Goal: Task Accomplishment & Management: Manage account settings

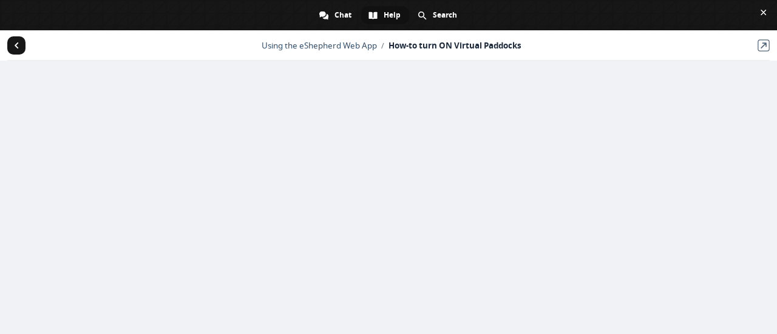
click at [13, 46] on span "Return to articles" at bounding box center [16, 45] width 18 height 18
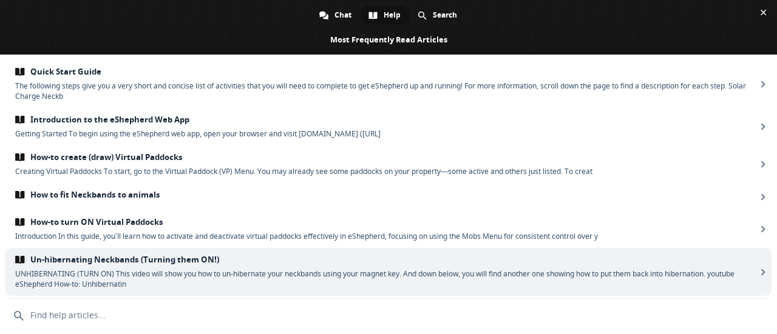
click at [141, 259] on span "Un-hibernating Neckbands (Turning them ON!)" at bounding box center [385, 260] width 741 height 10
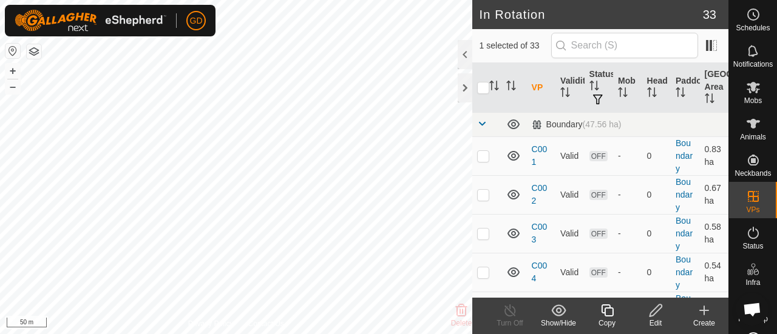
scroll to position [1150, 0]
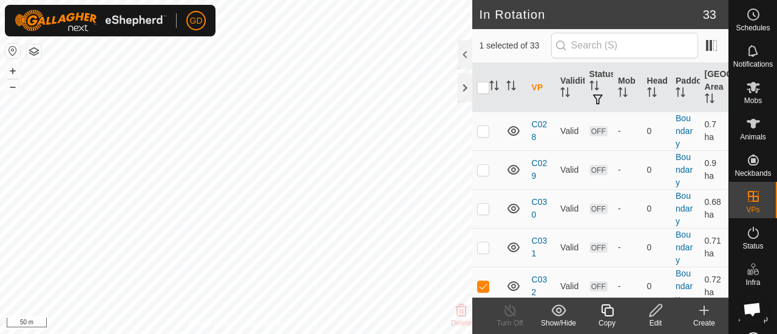
click at [655, 309] on icon at bounding box center [655, 310] width 15 height 15
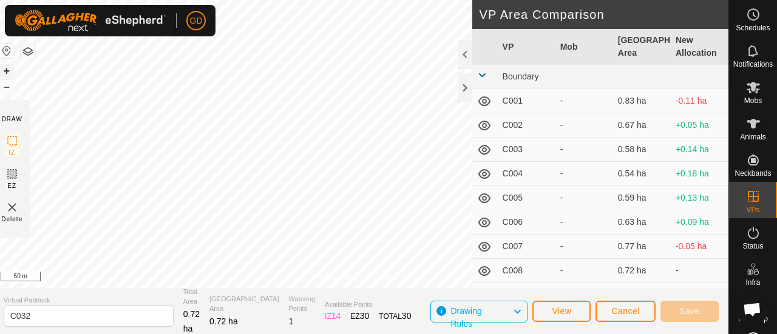
click at [14, 70] on button "+" at bounding box center [6, 71] width 15 height 15
click at [686, 312] on span "Save" at bounding box center [689, 311] width 21 height 10
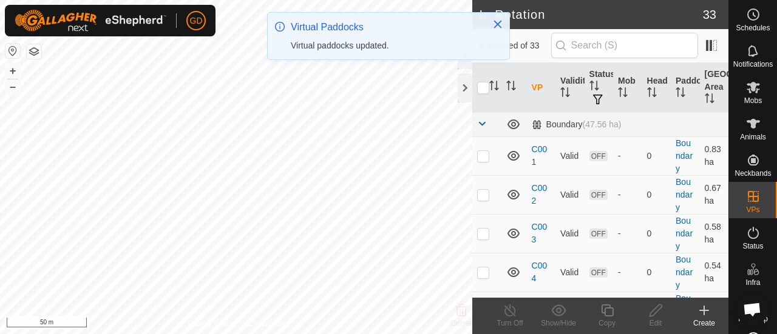
checkbox input "true"
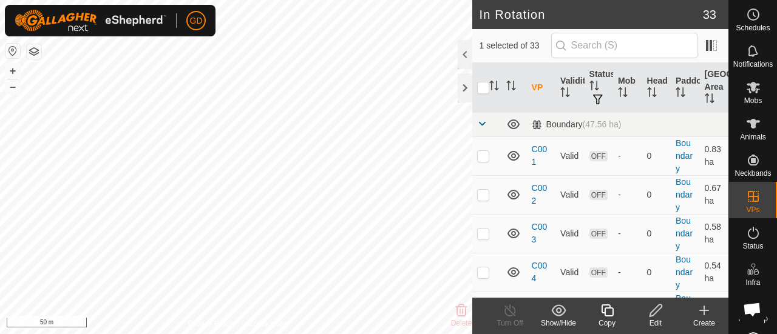
click at [607, 311] on icon at bounding box center [606, 310] width 15 height 15
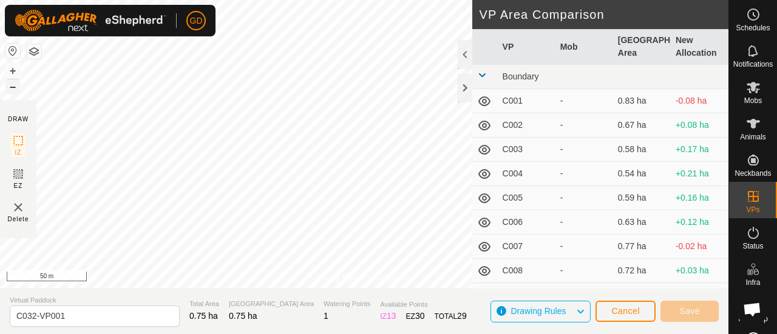
click at [10, 86] on button "–" at bounding box center [12, 86] width 15 height 15
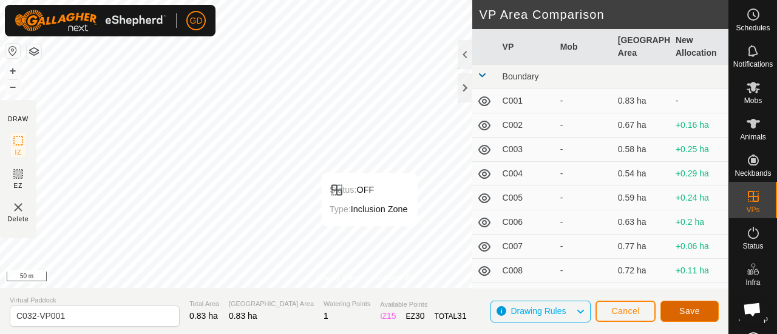
click at [689, 311] on span "Save" at bounding box center [689, 311] width 21 height 10
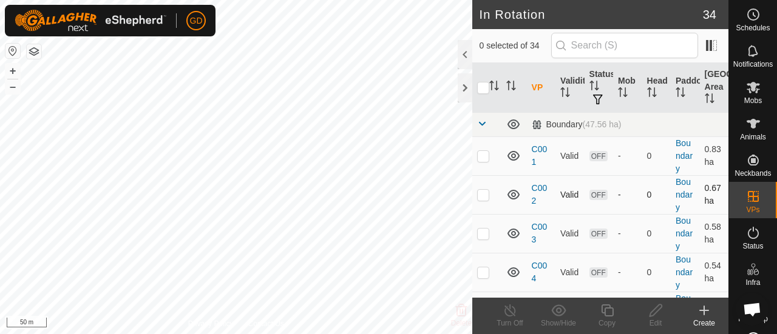
checkbox input "true"
click at [243, 319] on div "Privacy Policy Contact Us C032-VP001 Status: OFF Type: Inclusion Zone + – ⇧ i 5…" at bounding box center [236, 167] width 472 height 334
click at [607, 310] on icon at bounding box center [606, 310] width 15 height 15
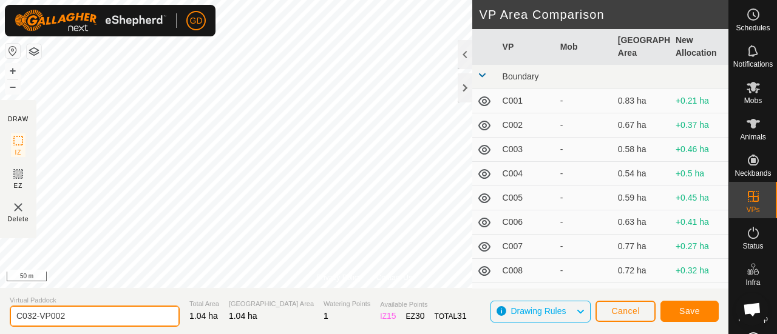
drag, startPoint x: 77, startPoint y: 314, endPoint x: 33, endPoint y: 314, distance: 43.7
click at [33, 314] on input "C032-VP002" at bounding box center [95, 316] width 170 height 21
type input "C034"
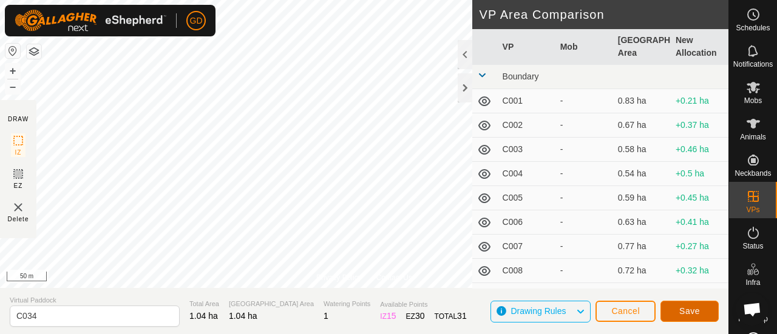
click at [683, 305] on button "Save" at bounding box center [689, 311] width 58 height 21
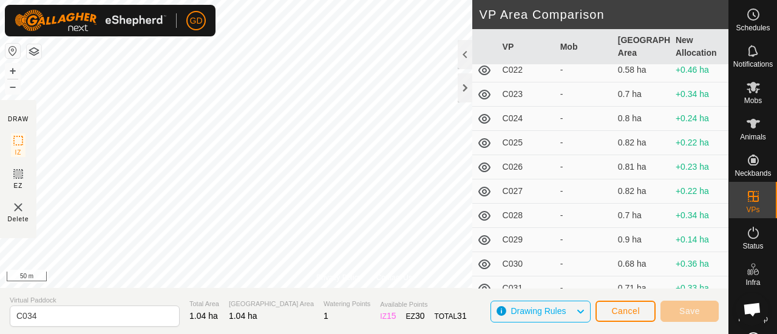
scroll to position [601, 0]
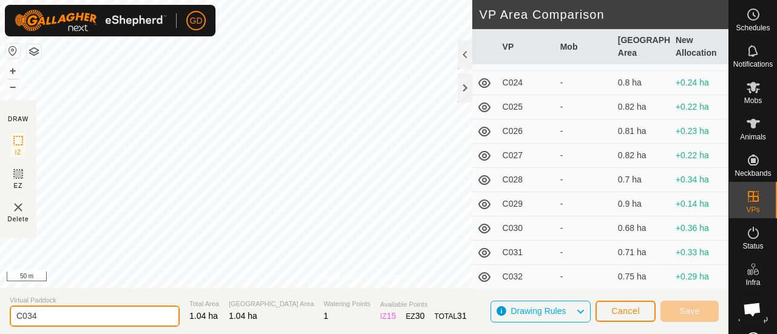
click at [48, 317] on input "C034" at bounding box center [95, 316] width 170 height 21
click at [48, 317] on input "C033" at bounding box center [95, 316] width 170 height 21
type input "C034"
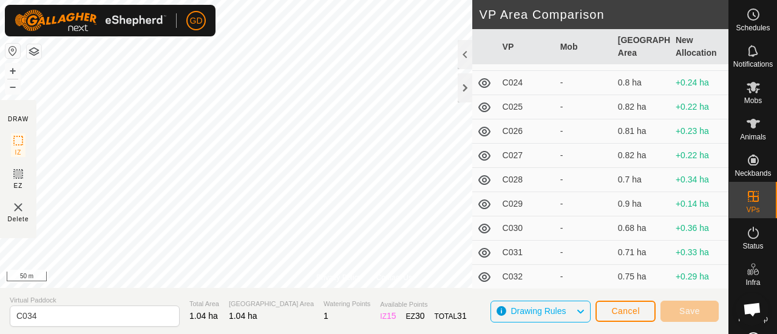
click at [533, 309] on span "Drawing Rules" at bounding box center [537, 311] width 55 height 10
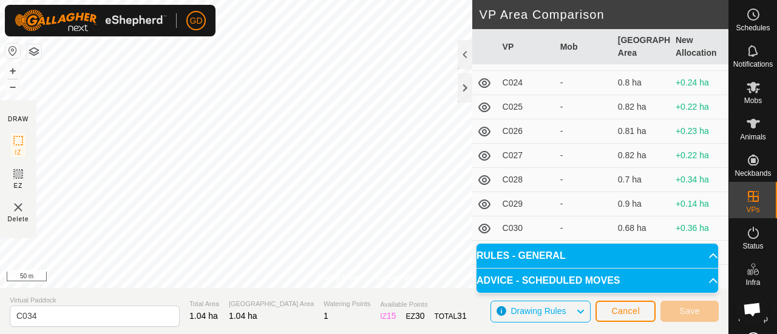
click at [706, 257] on p-accordion-header "RULES - GENERAL" at bounding box center [596, 256] width 241 height 24
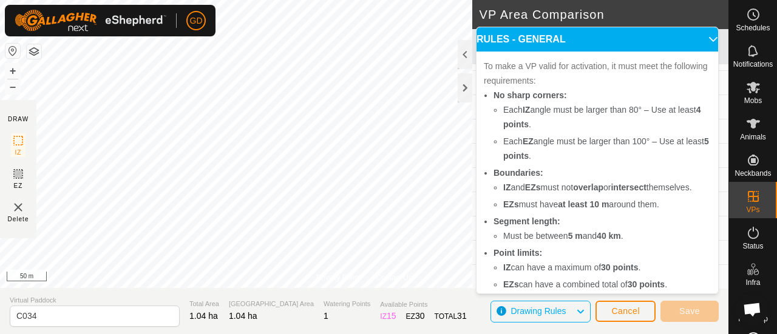
click at [691, 39] on p-accordion-header "RULES - GENERAL" at bounding box center [596, 39] width 241 height 24
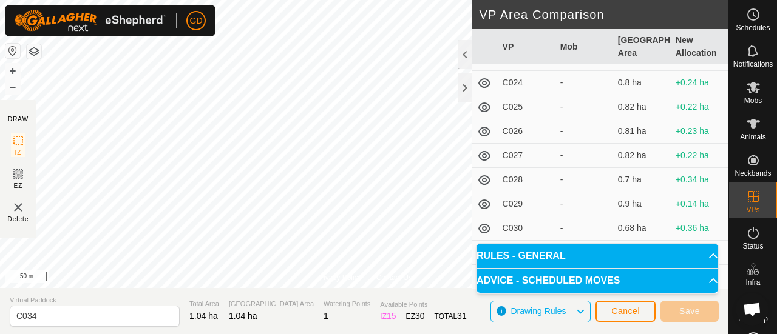
click at [706, 280] on p-accordion-header "ADVICE - SCHEDULED MOVES" at bounding box center [596, 281] width 241 height 24
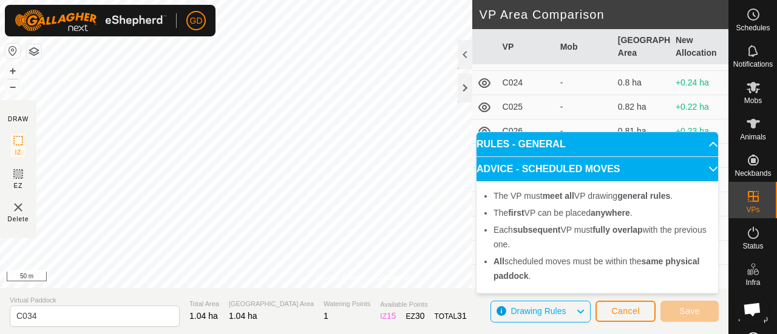
click at [705, 169] on p-accordion-header "ADVICE - SCHEDULED MOVES" at bounding box center [596, 169] width 241 height 24
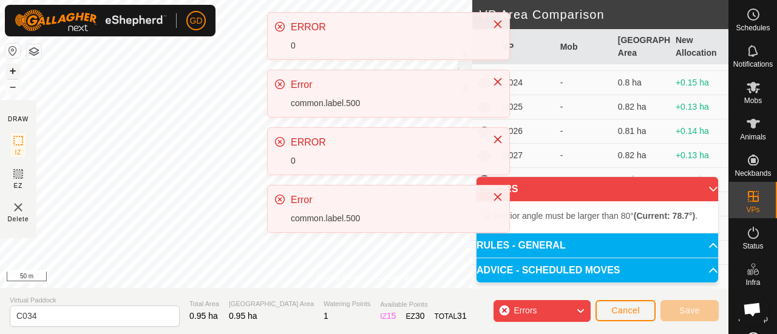
click at [12, 70] on button "+" at bounding box center [12, 71] width 15 height 15
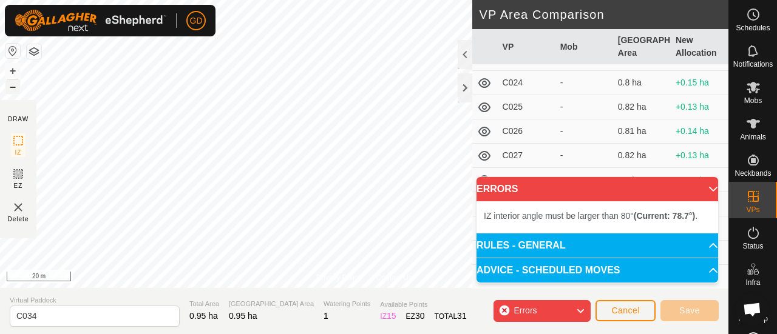
click at [12, 86] on button "–" at bounding box center [12, 86] width 15 height 15
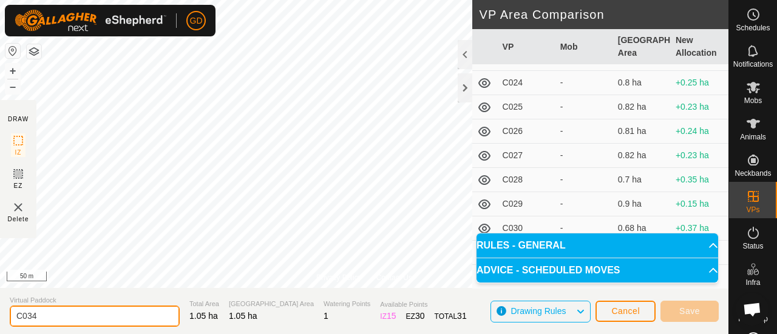
click at [53, 314] on input "C034" at bounding box center [95, 316] width 170 height 21
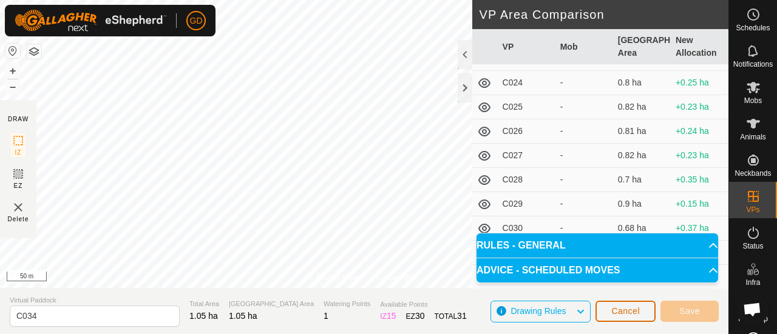
click at [625, 306] on span "Cancel" at bounding box center [625, 311] width 29 height 10
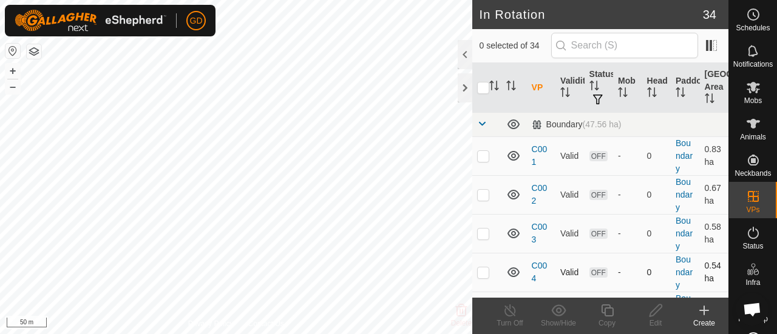
checkbox input "true"
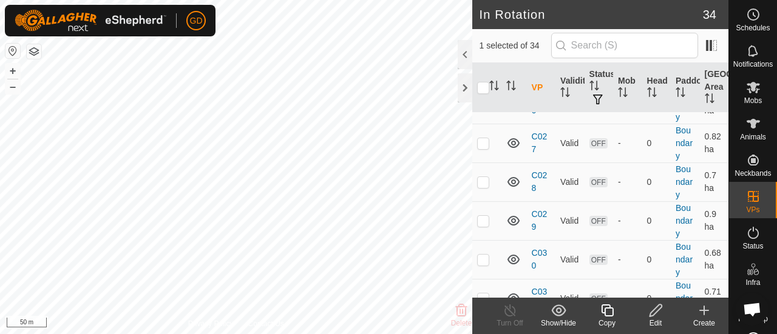
scroll to position [1201, 0]
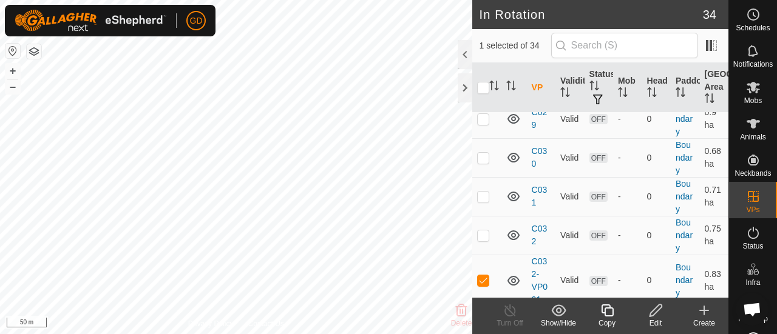
click at [655, 310] on icon at bounding box center [655, 310] width 15 height 15
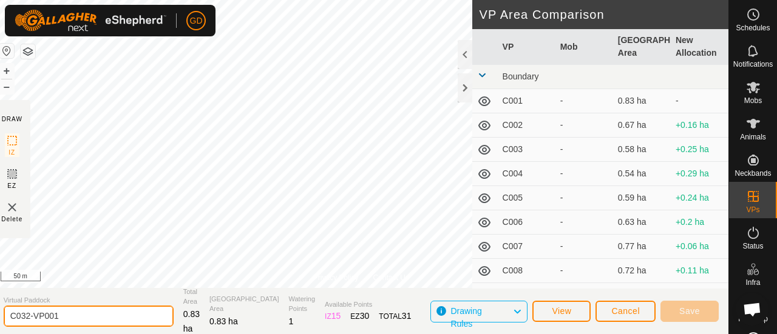
drag, startPoint x: 74, startPoint y: 317, endPoint x: 33, endPoint y: 317, distance: 41.3
click at [33, 317] on input "C032-VP001" at bounding box center [89, 316] width 170 height 21
type input "C033"
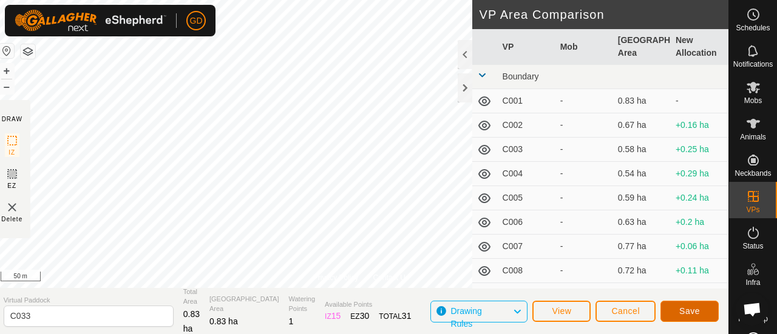
click at [695, 305] on button "Save" at bounding box center [689, 311] width 58 height 21
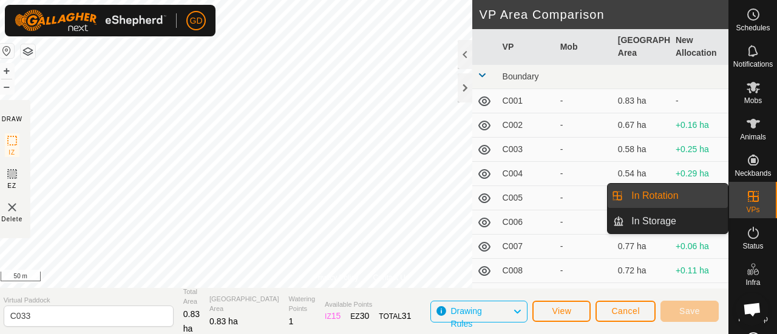
click at [751, 195] on icon at bounding box center [753, 196] width 15 height 15
click at [654, 199] on link "In Rotation" at bounding box center [676, 196] width 104 height 24
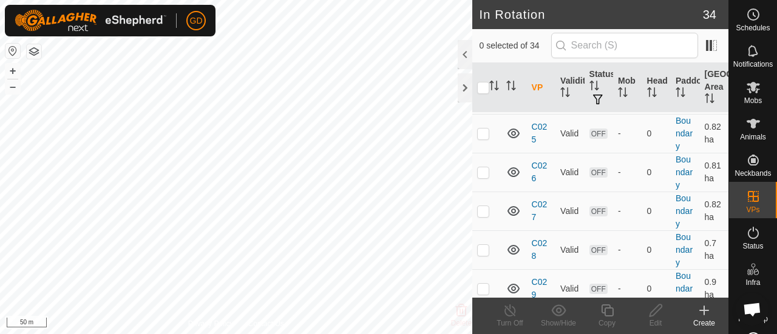
scroll to position [1201, 0]
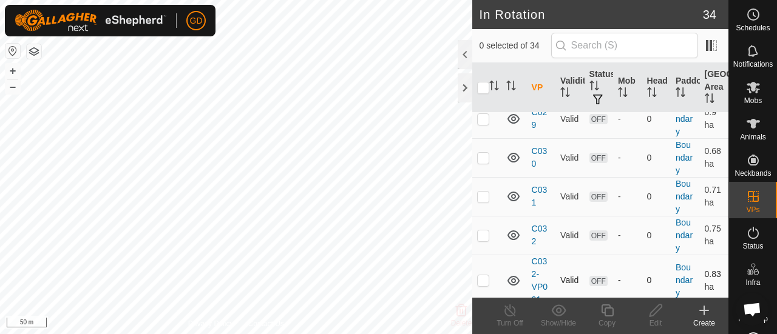
click at [483, 275] on p-checkbox at bounding box center [483, 280] width 12 height 10
checkbox input "true"
click at [656, 310] on icon at bounding box center [655, 310] width 15 height 15
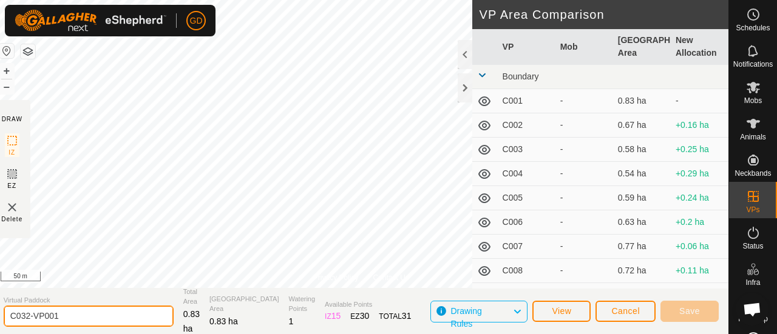
drag, startPoint x: 74, startPoint y: 321, endPoint x: 30, endPoint y: 316, distance: 44.0
click at [30, 316] on input "C032-VP001" at bounding box center [89, 316] width 170 height 21
type input "C033"
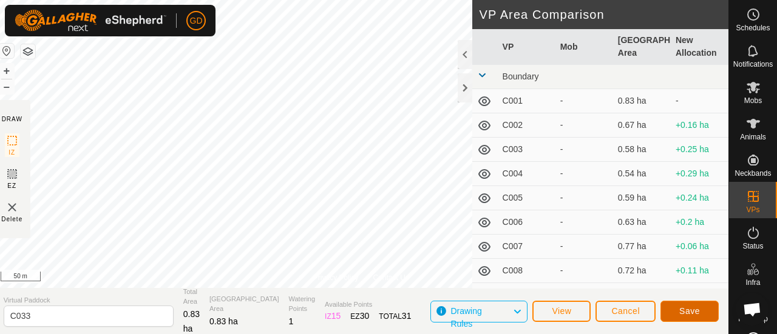
click at [687, 306] on span "Save" at bounding box center [689, 311] width 21 height 10
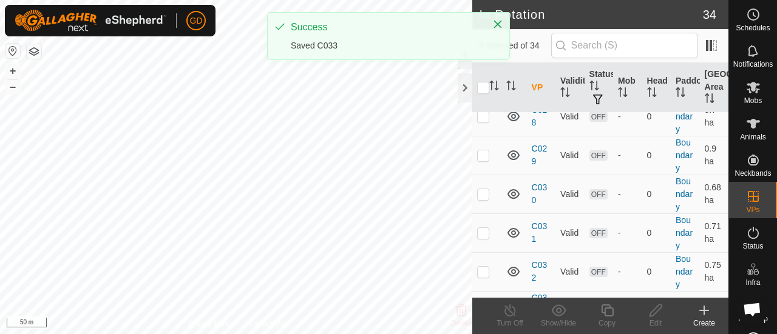
scroll to position [1201, 0]
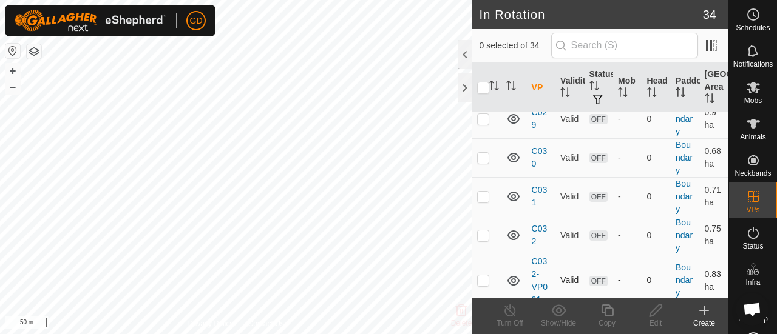
click at [485, 275] on p-checkbox at bounding box center [483, 280] width 12 height 10
checkbox input "true"
click at [657, 310] on icon at bounding box center [655, 310] width 15 height 15
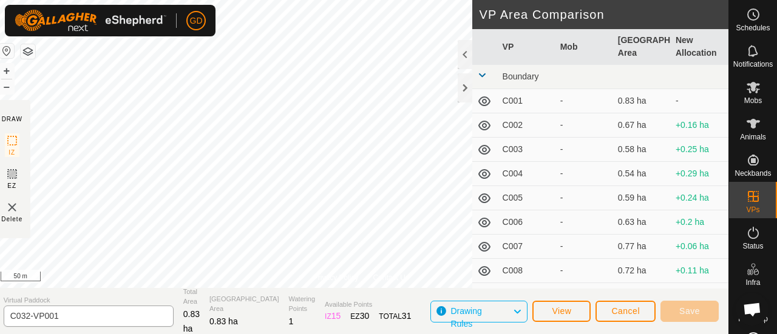
type input "C033"
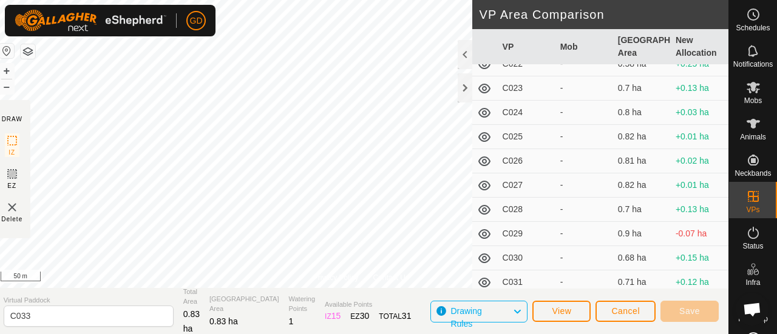
scroll to position [601, 0]
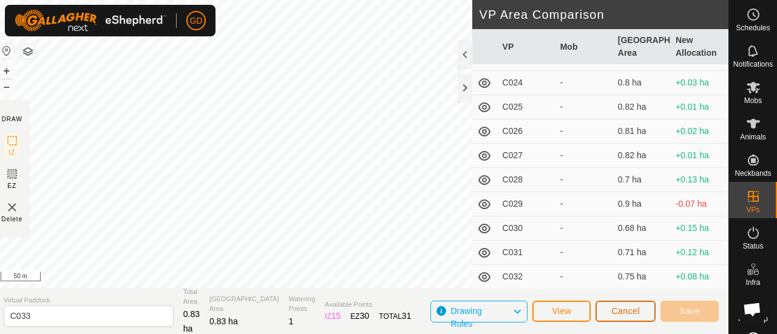
click at [624, 306] on span "Cancel" at bounding box center [625, 311] width 29 height 10
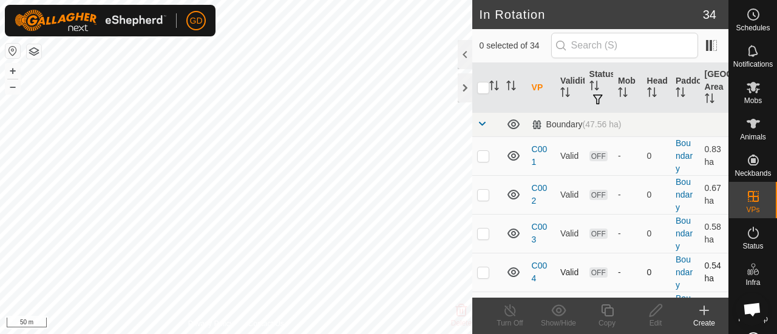
click at [483, 272] on p-checkbox at bounding box center [483, 273] width 12 height 10
checkbox input "false"
checkbox input "true"
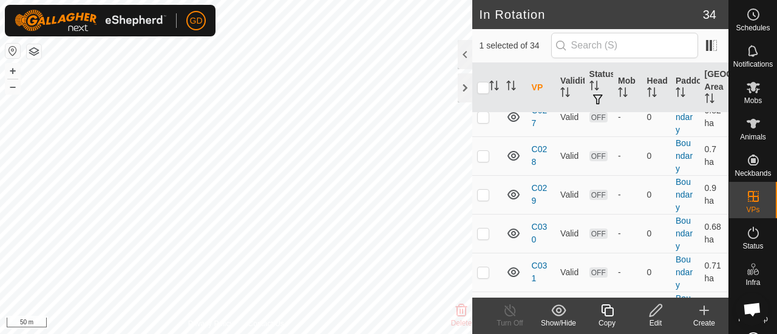
scroll to position [1189, 0]
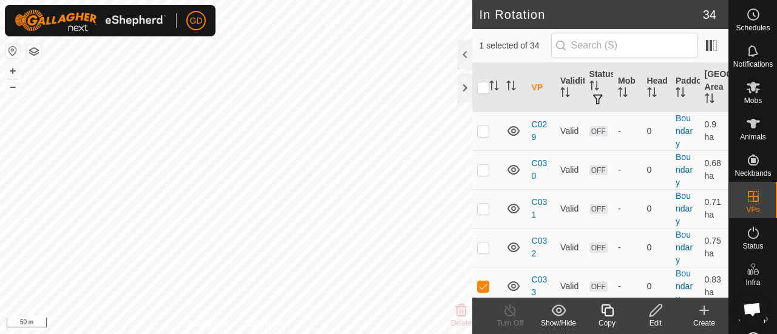
click at [607, 309] on icon at bounding box center [606, 310] width 15 height 15
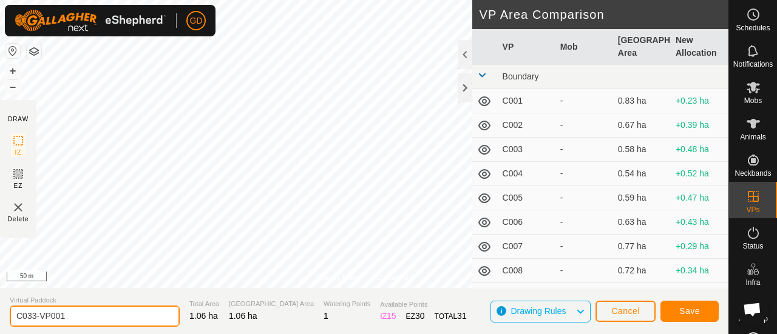
drag, startPoint x: 75, startPoint y: 319, endPoint x: 33, endPoint y: 316, distance: 42.6
click at [33, 316] on input "C033-VP001" at bounding box center [95, 316] width 170 height 21
type input "C034"
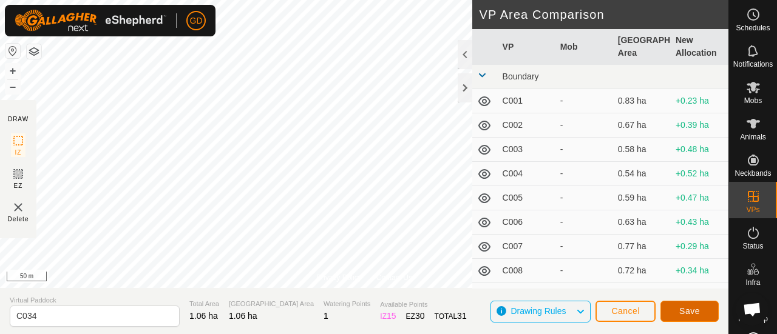
click at [695, 308] on span "Save" at bounding box center [689, 311] width 21 height 10
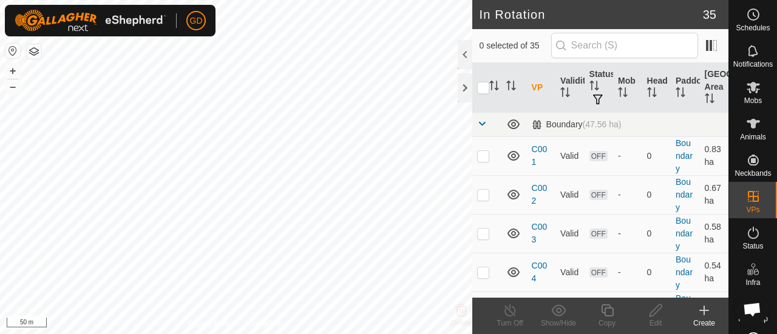
checkbox input "true"
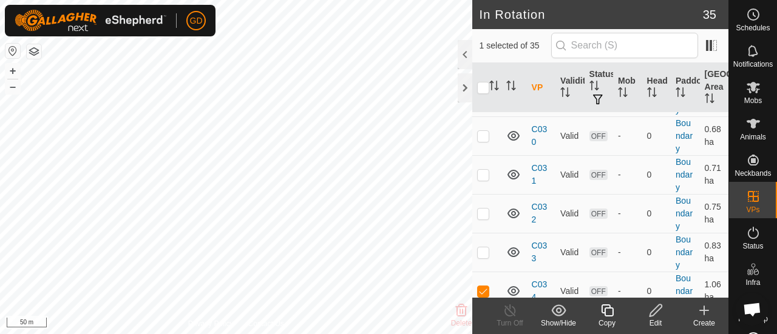
scroll to position [1227, 0]
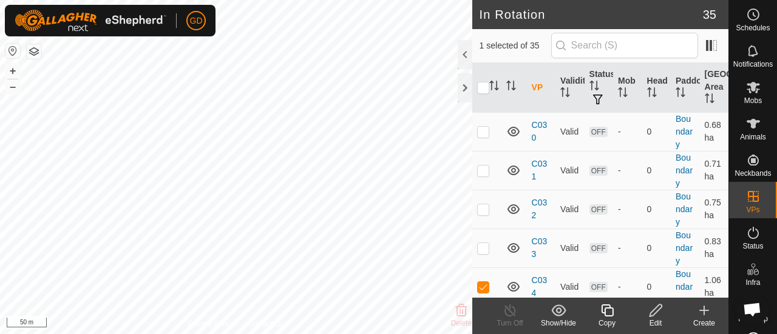
click at [601, 314] on icon at bounding box center [606, 310] width 15 height 15
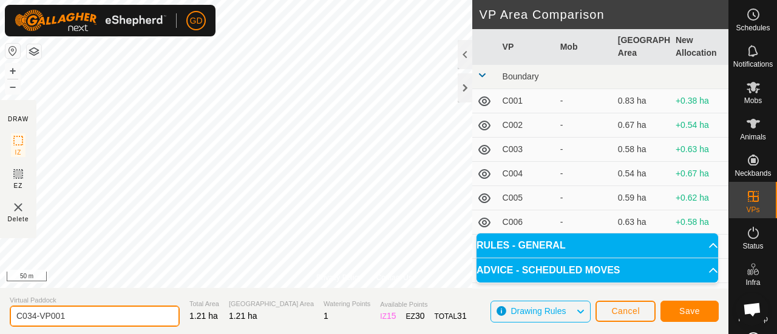
drag, startPoint x: 70, startPoint y: 315, endPoint x: 30, endPoint y: 316, distance: 40.1
click at [30, 316] on input "C034-VP001" at bounding box center [95, 316] width 170 height 21
type input "C035"
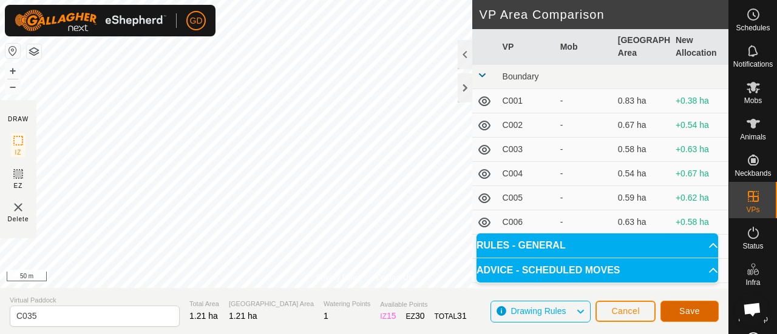
click at [684, 308] on span "Save" at bounding box center [689, 311] width 21 height 10
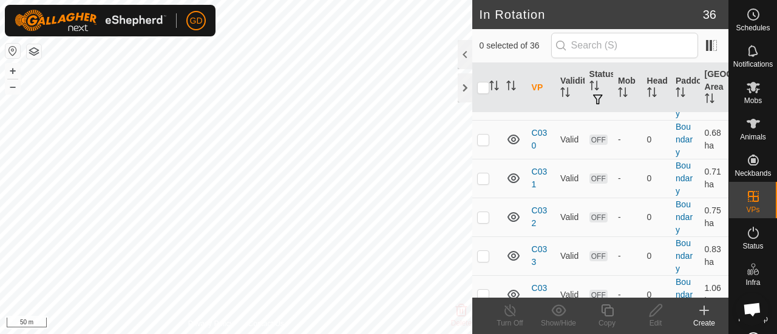
scroll to position [1266, 0]
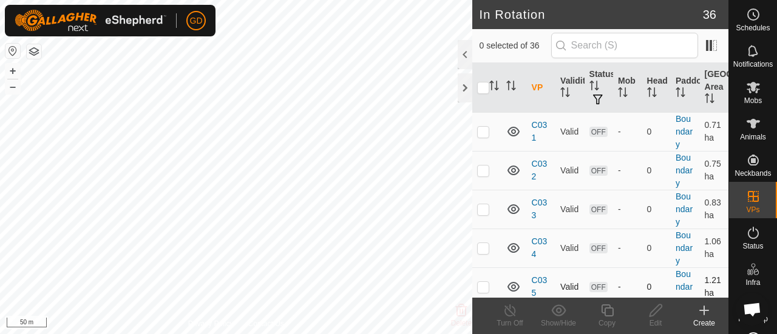
click at [478, 282] on p-checkbox at bounding box center [483, 287] width 12 height 10
checkbox input "true"
click at [606, 312] on icon at bounding box center [606, 310] width 15 height 15
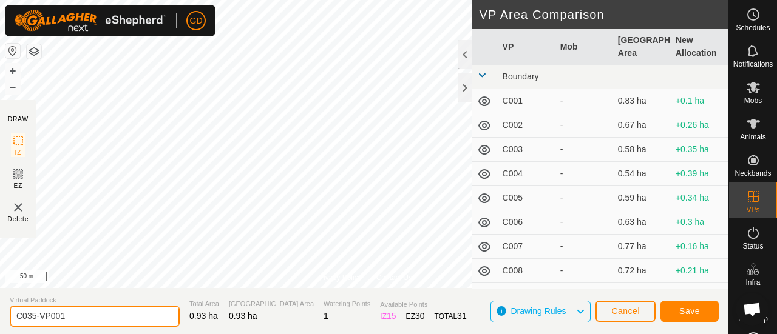
drag, startPoint x: 76, startPoint y: 317, endPoint x: 30, endPoint y: 315, distance: 45.5
click at [30, 315] on input "C035-VP001" at bounding box center [95, 316] width 170 height 21
type input "C036"
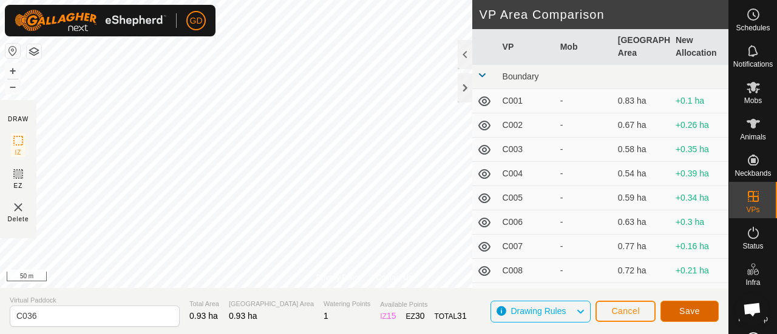
click at [682, 309] on span "Save" at bounding box center [689, 311] width 21 height 10
